Goal: Complete application form

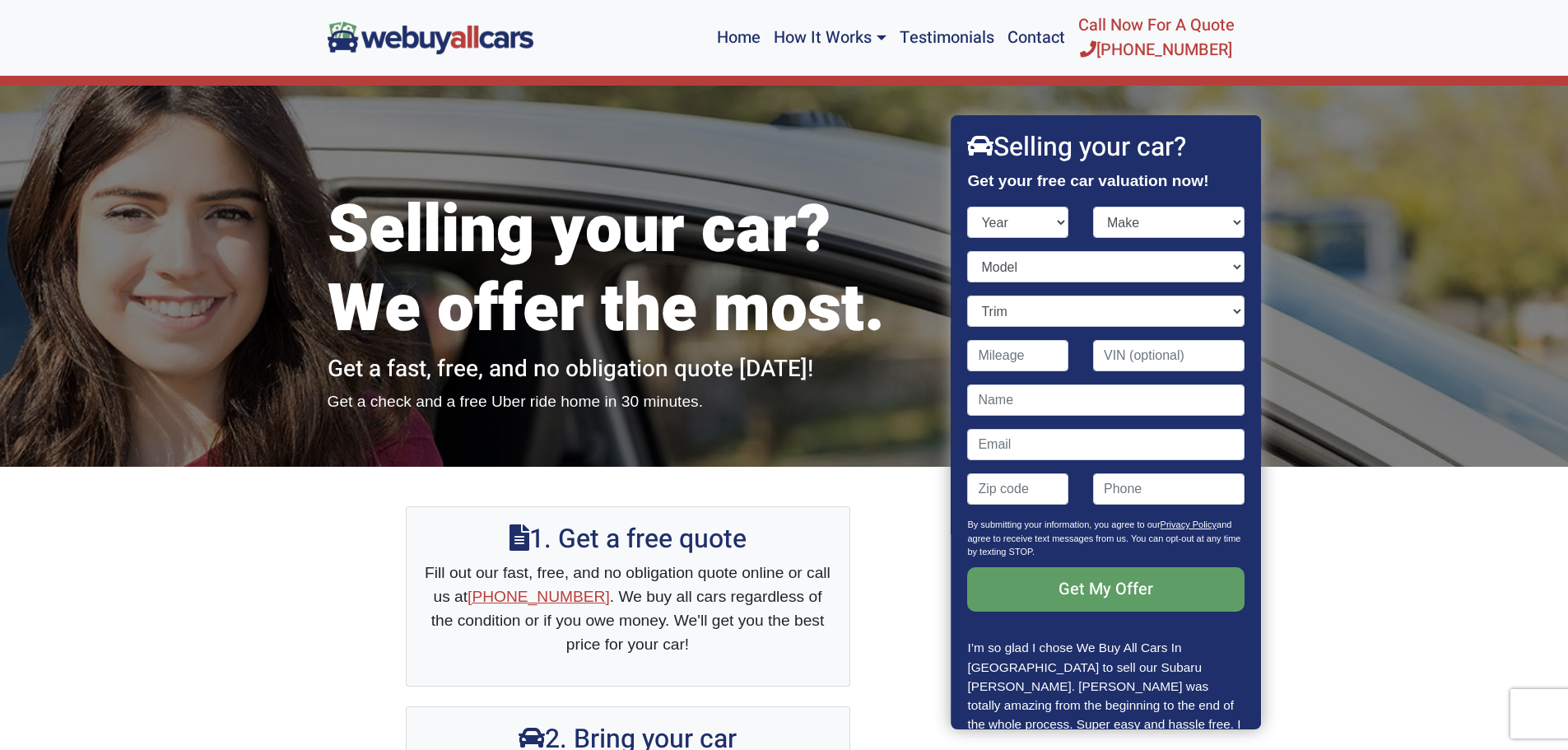
select select "2007"
click at [968, 207] on select "Year [DATE] 2024 2023 2022 2021 2020 2019 2018 2017 2016 2015 2014 2013 2012 20…" at bounding box center [1019, 222] width 101 height 31
click at [1154, 221] on select "Make" at bounding box center [1169, 222] width 152 height 31
click at [1094, 207] on select "Make" at bounding box center [1169, 222] width 152 height 31
click at [1144, 229] on select "Make Acura Aston [PERSON_NAME] Audi Bentley BMW Bugatti Buick Cadillac Chevrole…" at bounding box center [1169, 222] width 152 height 31
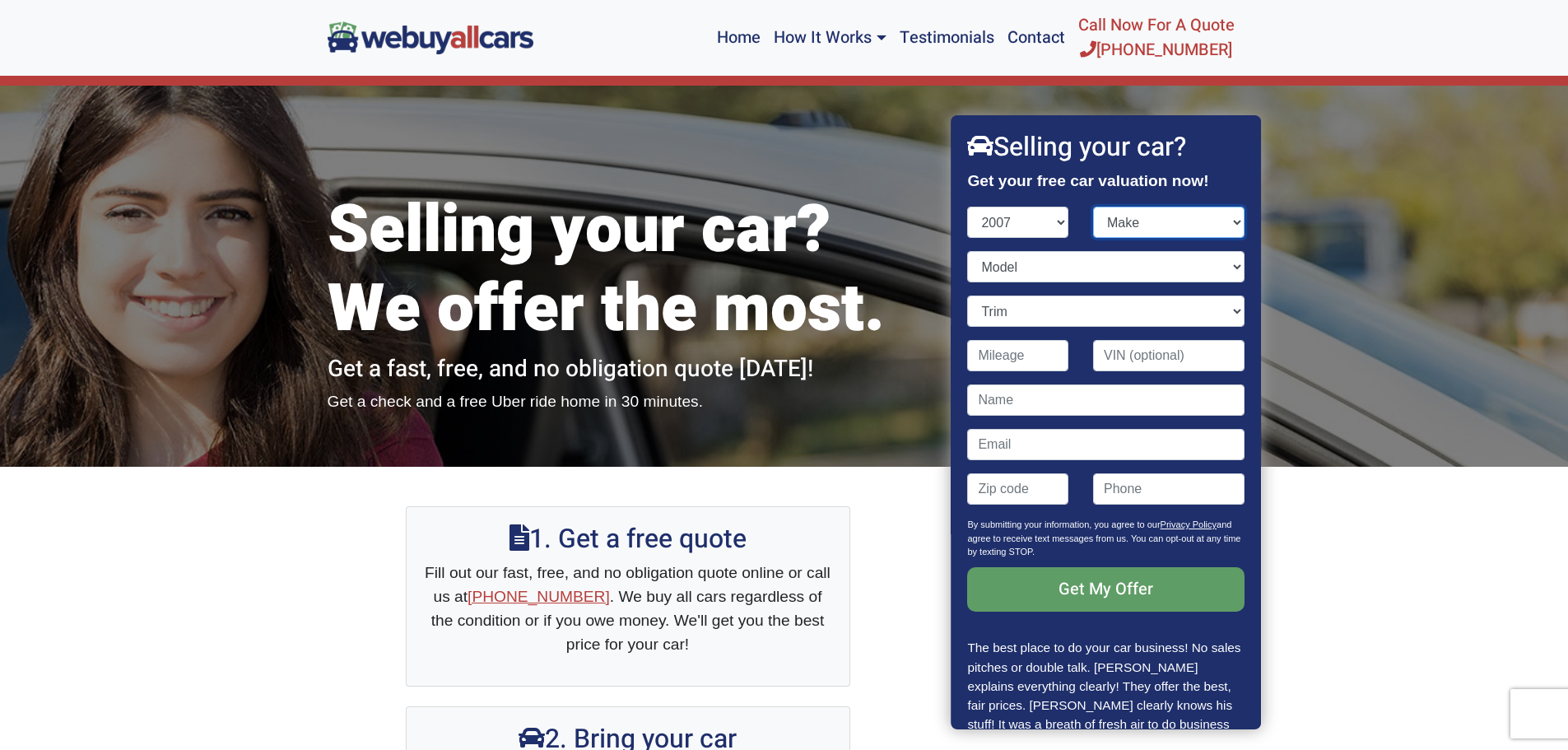
select select "Chevrolet"
click at [1094, 207] on select "Make Acura Aston [PERSON_NAME] Audi Bentley BMW Bugatti Buick Cadillac Chevrole…" at bounding box center [1169, 222] width 152 height 31
click at [1018, 274] on select "Model" at bounding box center [1107, 267] width 277 height 31
select select "Express"
click at [968, 251] on select "Model Avalanche Aveo Cobalt [US_STATE] Corvette Equinox Express Express Cargo H…" at bounding box center [1107, 267] width 277 height 31
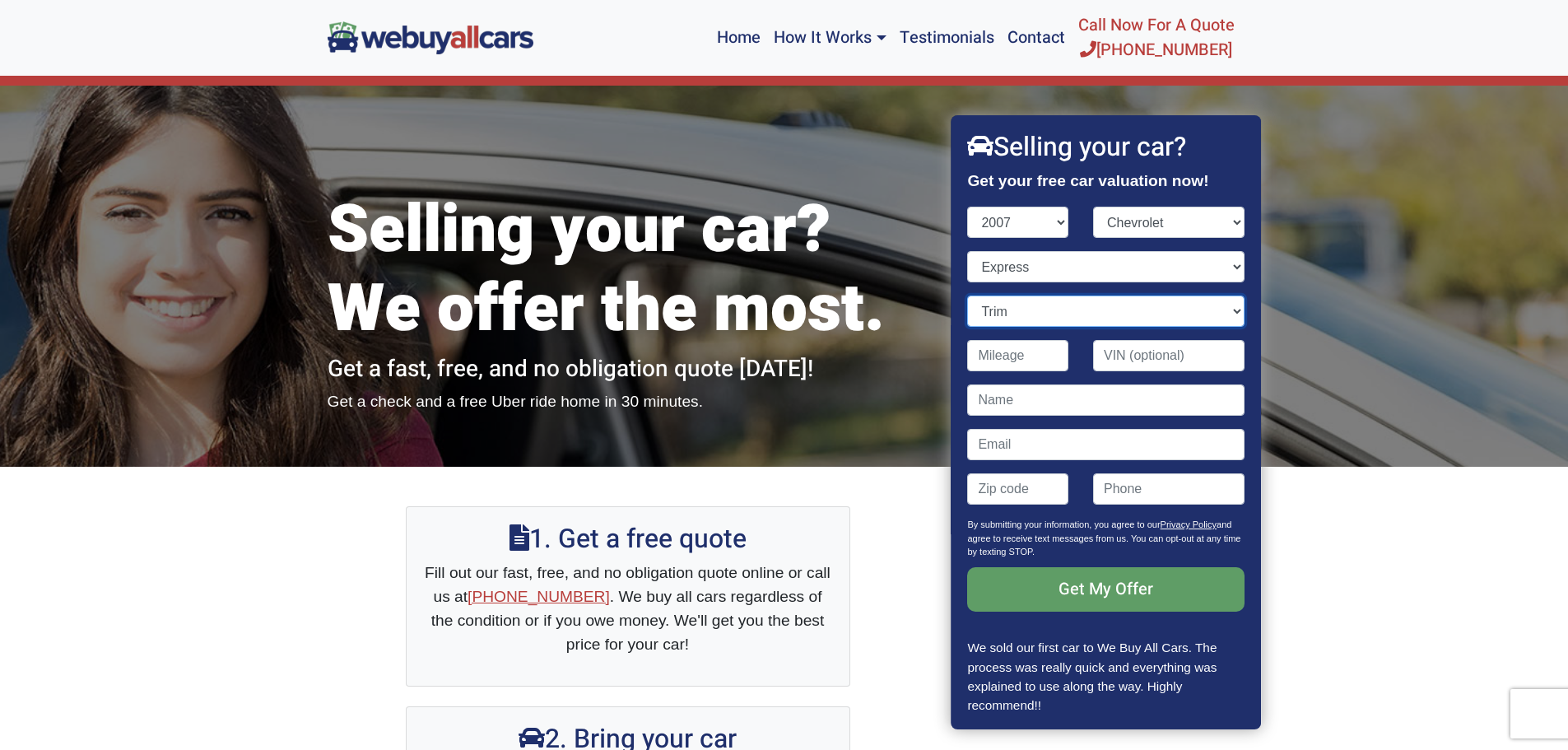
click at [1015, 303] on select "Trim LS 1500 3dr Van (5.3L 8cyl) LS 1500 3dr Van AWD (5.3L 8cyl) LS 2500 Fleet …" at bounding box center [1107, 311] width 277 height 31
click at [1001, 497] on input "Contact form" at bounding box center [1019, 489] width 101 height 31
type input "08034"
click at [1095, 275] on select "Model Avalanche Aveo Cobalt [US_STATE] Corvette Equinox Express Express Cargo H…" at bounding box center [1107, 267] width 277 height 31
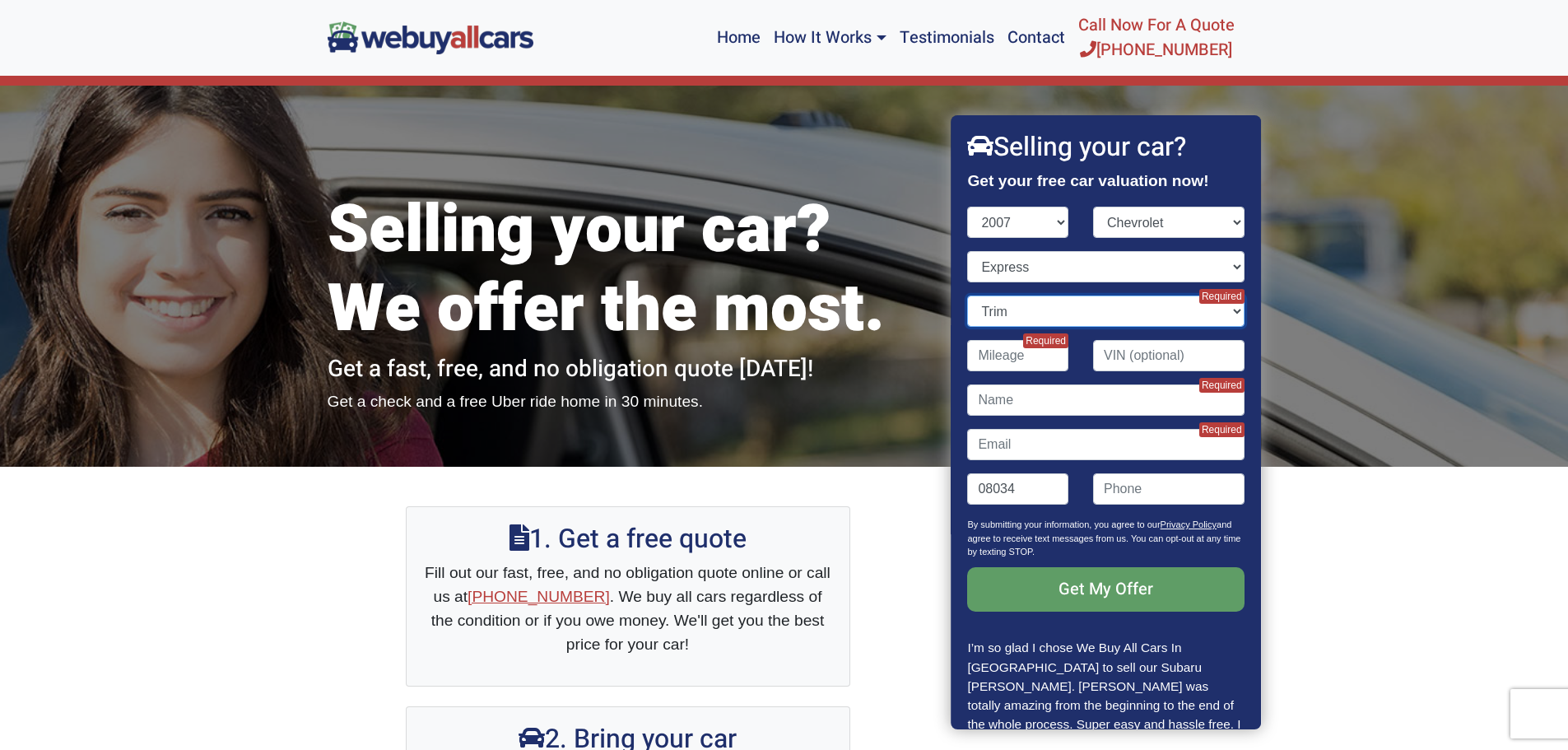
click at [1089, 306] on select "Trim LS 1500 3dr Van (5.3L 8cyl) LS 1500 3dr Van AWD (5.3L 8cyl) LS 2500 Fleet …" at bounding box center [1107, 311] width 277 height 31
select select "LS 2500 Fleet 3dr Van (4.8L 8cyl)"
click at [968, 296] on select "Trim LS 1500 3dr Van (5.3L 8cyl) LS 1500 3dr Van AWD (5.3L 8cyl) LS 2500 Fleet …" at bounding box center [1107, 311] width 277 height 31
click at [993, 406] on input "Contact form" at bounding box center [1107, 400] width 277 height 31
type input "[PERSON_NAME]"
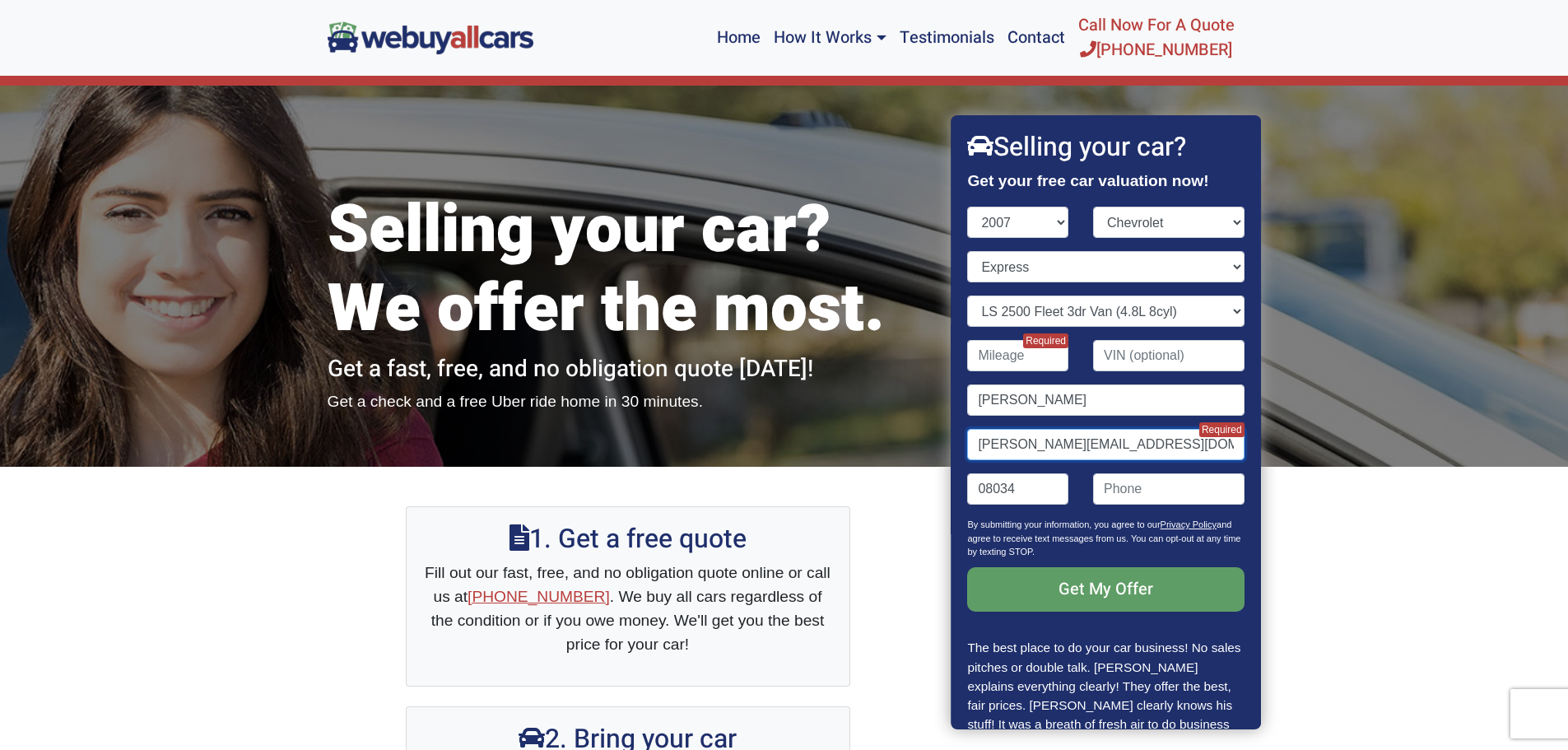
type input "[PERSON_NAME][EMAIL_ADDRESS][DOMAIN_NAME]"
click at [1025, 352] on input "Contact form" at bounding box center [1019, 355] width 101 height 31
type input "177,779"
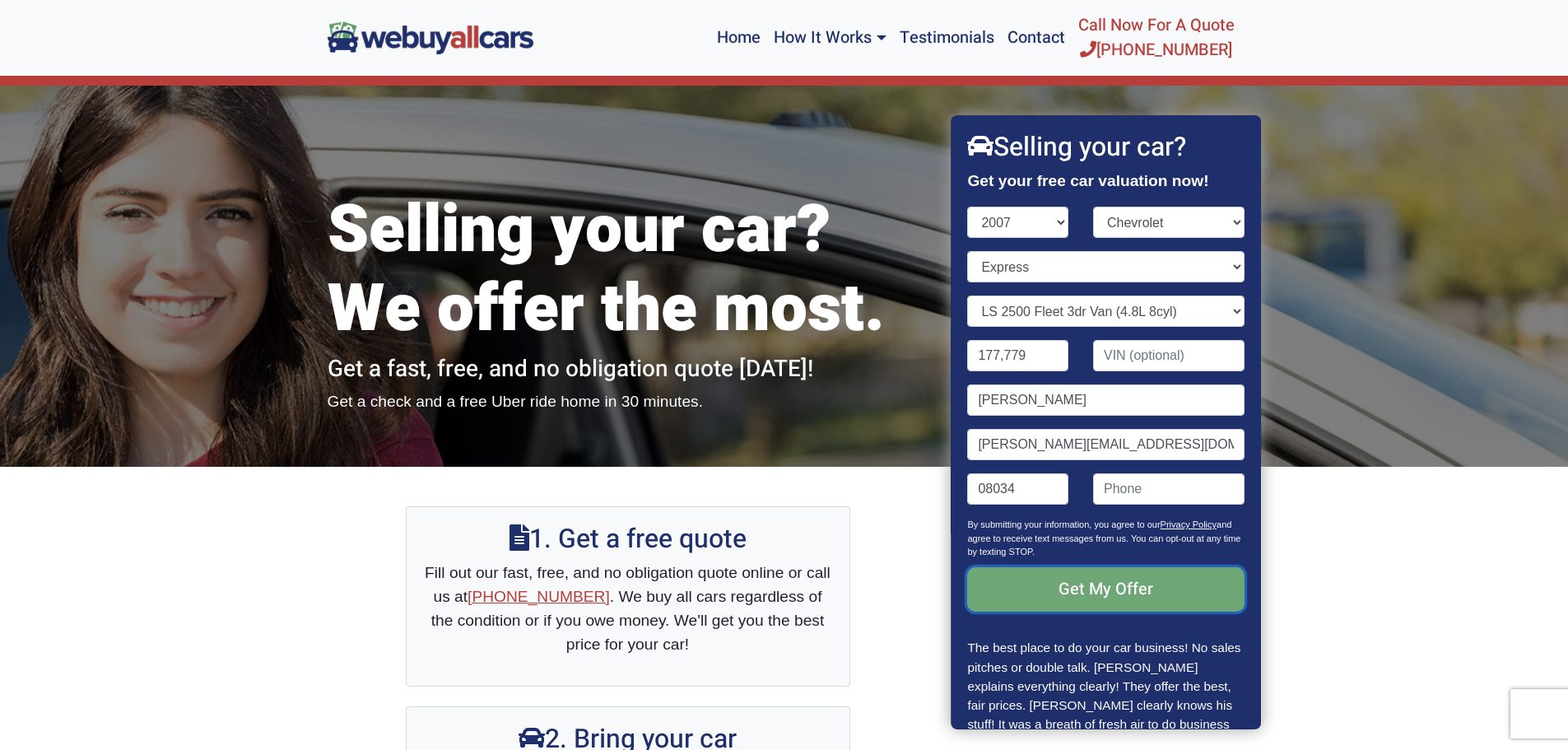
click at [1096, 586] on input "Get My Offer" at bounding box center [1107, 590] width 277 height 45
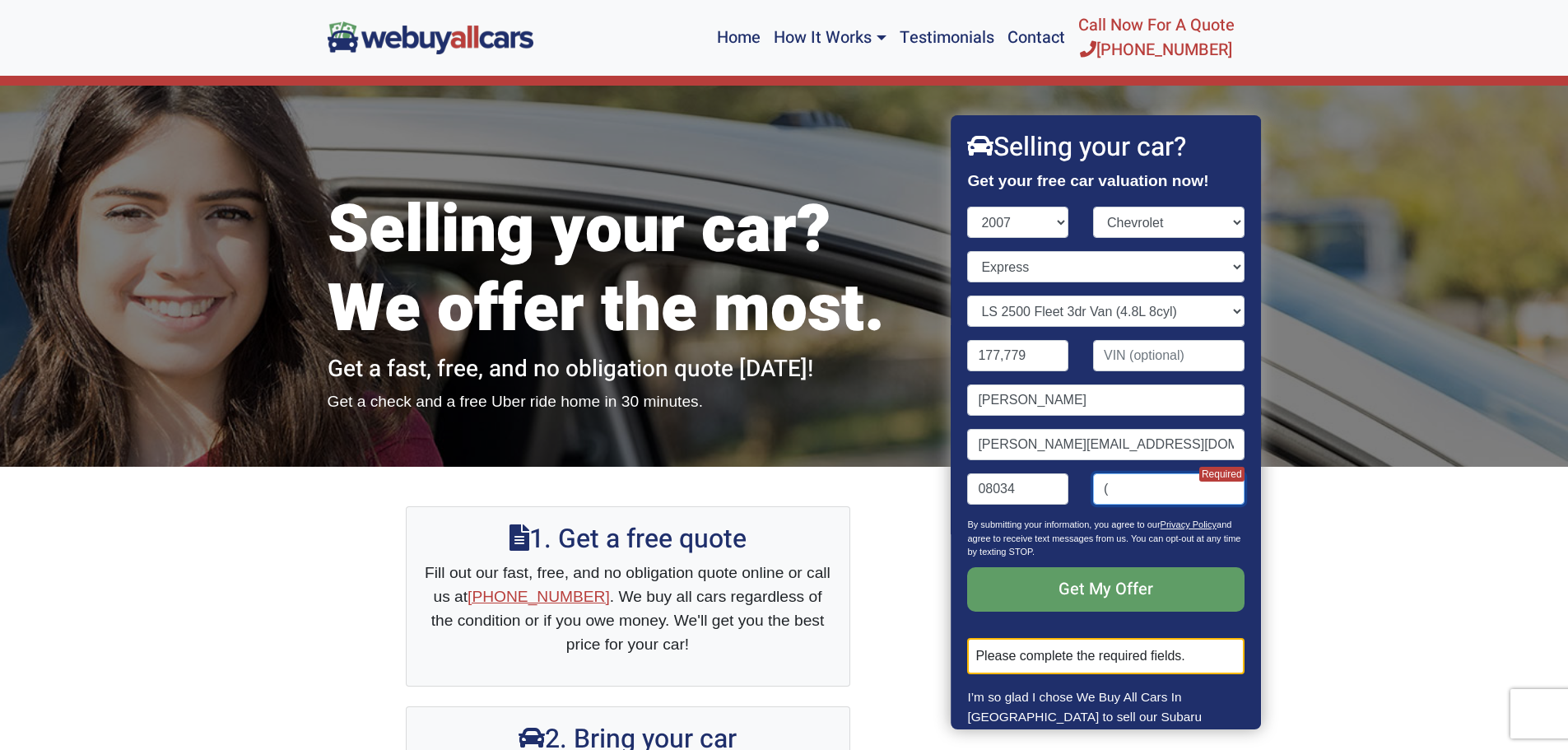
click at [1149, 490] on input "(" at bounding box center [1169, 489] width 152 height 31
type input "[PHONE_NUMBER]"
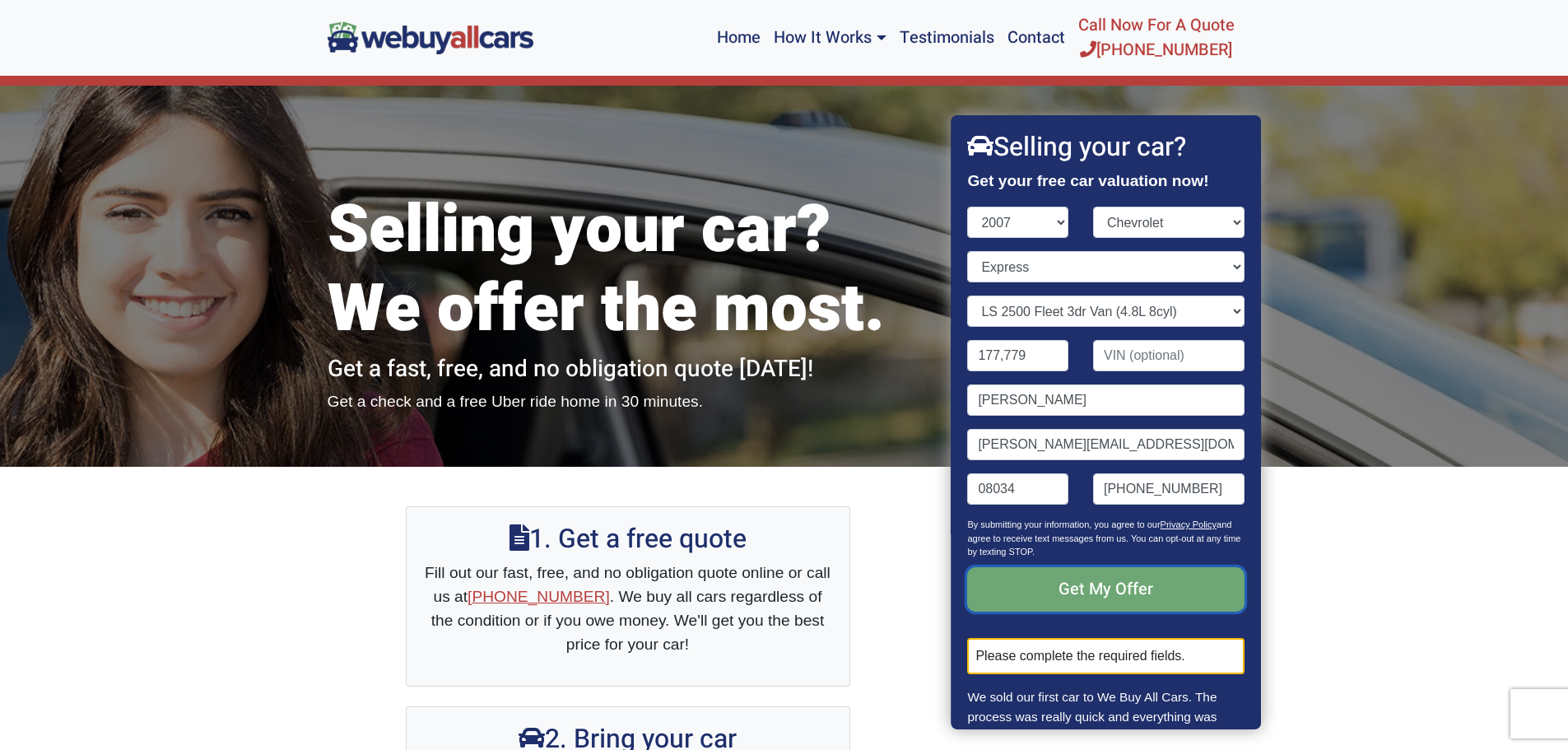
click at [1082, 595] on input "Get My Offer" at bounding box center [1107, 590] width 277 height 45
